Goal: Transaction & Acquisition: Book appointment/travel/reservation

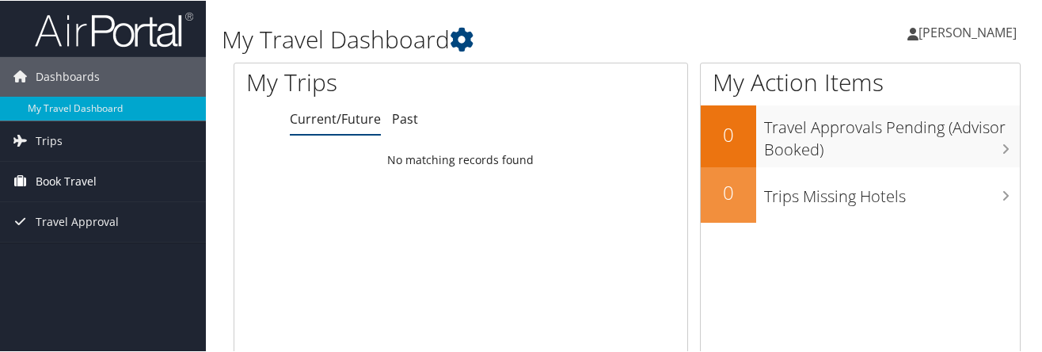
click at [74, 179] on span "Book Travel" at bounding box center [66, 181] width 61 height 40
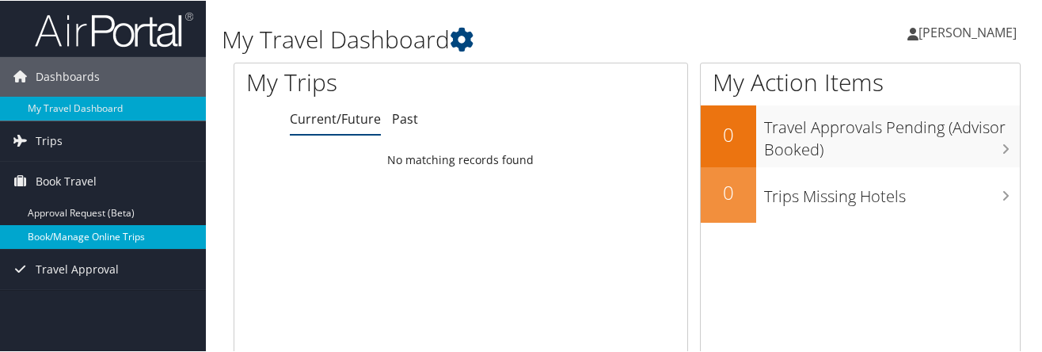
click at [54, 235] on link "Book/Manage Online Trips" at bounding box center [103, 236] width 206 height 24
